Goal: Browse casually

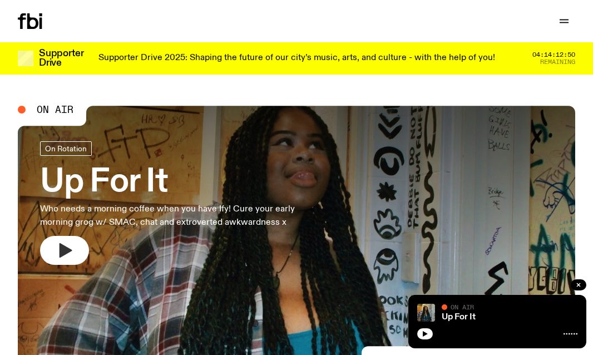
click at [64, 253] on icon "button" at bounding box center [65, 250] width 13 height 14
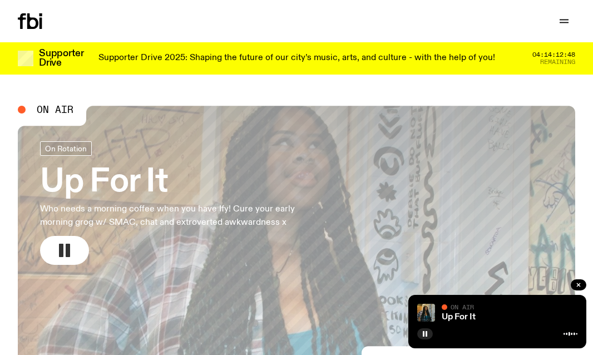
click at [64, 253] on icon "button" at bounding box center [65, 250] width 18 height 18
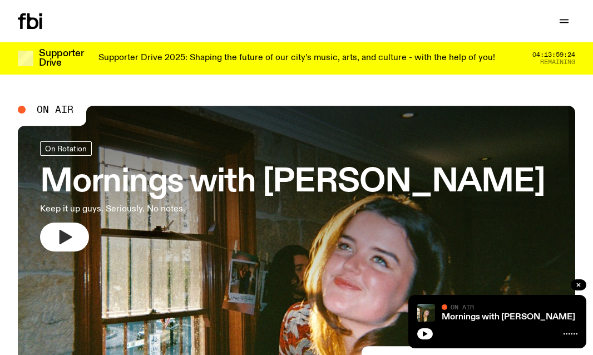
click at [69, 231] on icon "button" at bounding box center [65, 237] width 18 height 18
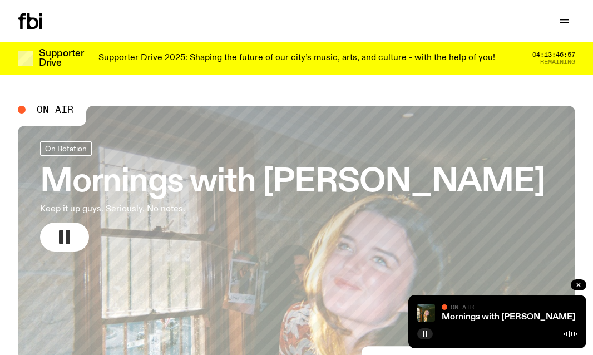
click at [73, 235] on button "button" at bounding box center [64, 236] width 49 height 29
